Goal: Information Seeking & Learning: Learn about a topic

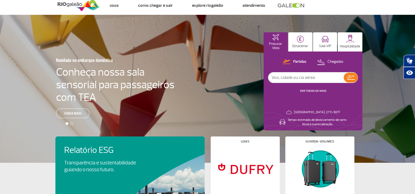
scroll to position [7, 0]
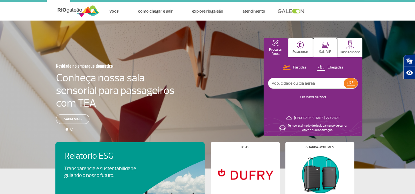
click at [322, 46] on img at bounding box center [325, 45] width 7 height 7
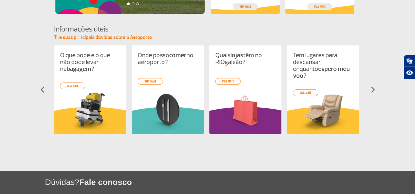
scroll to position [220, 0]
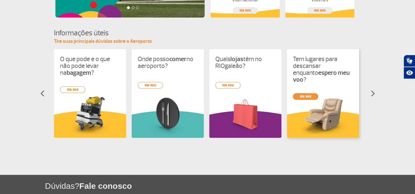
click at [310, 93] on link "veja mais" at bounding box center [305, 96] width 25 height 7
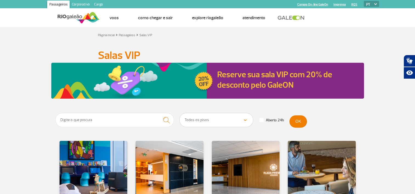
click at [386, 109] on app-paragraphs "Salas VIP Salas VIP Reserve sua sala VIP com 20% de desconto pelo GaleON Todos …" at bounding box center [207, 152] width 415 height 219
